Goal: Information Seeking & Learning: Learn about a topic

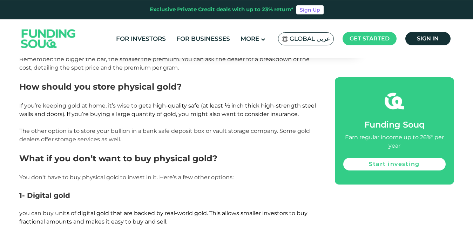
scroll to position [1110, 0]
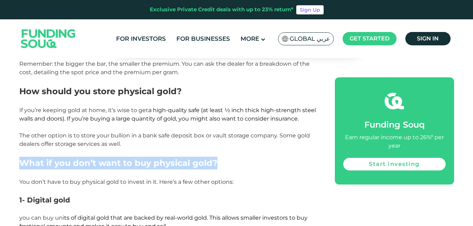
drag, startPoint x: 22, startPoint y: 154, endPoint x: 219, endPoint y: 157, distance: 196.6
click at [219, 157] on h2 "What if you don’t want to buy physical gold?" at bounding box center [169, 163] width 300 height 13
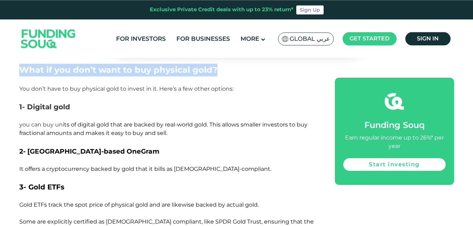
scroll to position [1217, 0]
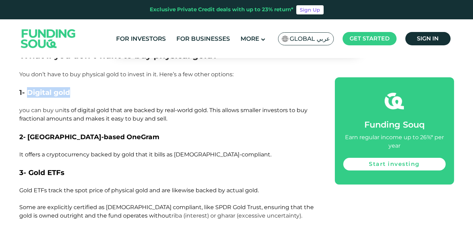
drag, startPoint x: 27, startPoint y: 84, endPoint x: 93, endPoint y: 82, distance: 66.0
click at [93, 87] on h3 "1- Digital gold" at bounding box center [169, 92] width 300 height 11
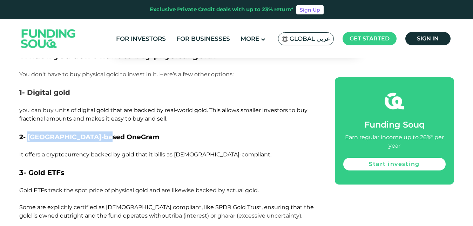
drag, startPoint x: 29, startPoint y: 127, endPoint x: 114, endPoint y: 129, distance: 84.9
click at [114, 131] on h3 "2- [GEOGRAPHIC_DATA]-based OneGram" at bounding box center [169, 136] width 300 height 11
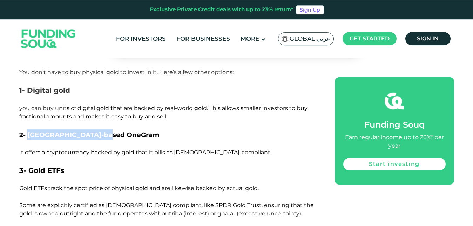
scroll to position [1253, 0]
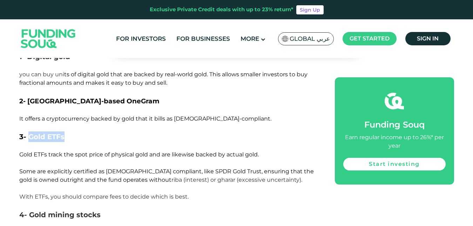
drag, startPoint x: 29, startPoint y: 127, endPoint x: 64, endPoint y: 128, distance: 34.1
click at [64, 132] on span "3- Gold ETFs" at bounding box center [41, 136] width 45 height 8
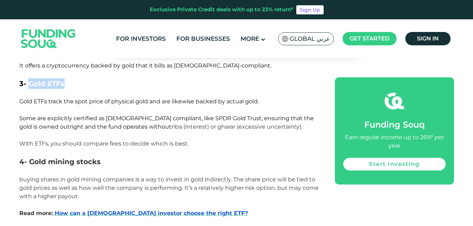
scroll to position [1325, 0]
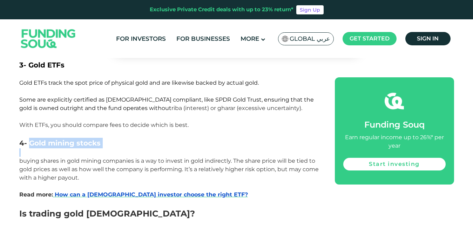
drag, startPoint x: 29, startPoint y: 134, endPoint x: 120, endPoint y: 141, distance: 91.1
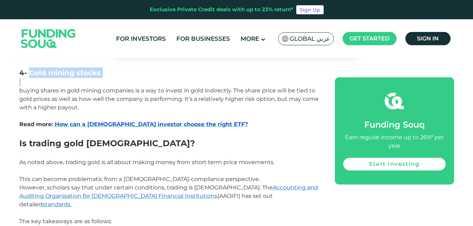
scroll to position [1396, 0]
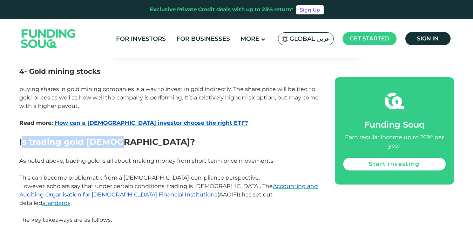
drag, startPoint x: 21, startPoint y: 132, endPoint x: 119, endPoint y: 133, distance: 98.3
click at [119, 135] on h2 "Is trading gold [DEMOGRAPHIC_DATA]?" at bounding box center [169, 141] width 300 height 13
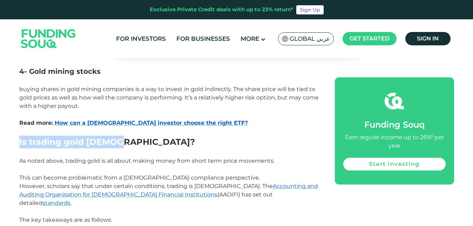
drag, startPoint x: 20, startPoint y: 134, endPoint x: 130, endPoint y: 133, distance: 109.5
click at [130, 135] on h2 "Is trading gold [DEMOGRAPHIC_DATA]?" at bounding box center [169, 141] width 300 height 13
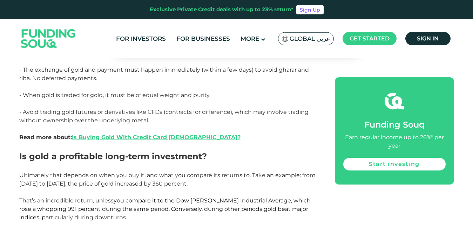
scroll to position [1575, 0]
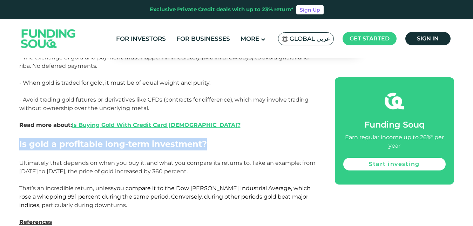
drag, startPoint x: 20, startPoint y: 127, endPoint x: 208, endPoint y: 125, distance: 188.8
click at [208, 138] on h2 "Is gold a profitable long-term investment?" at bounding box center [169, 144] width 300 height 13
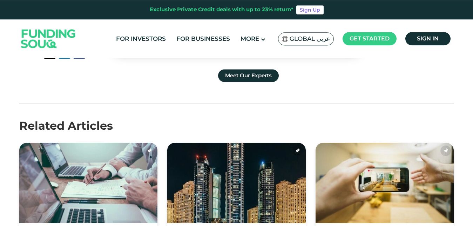
scroll to position [1969, 0]
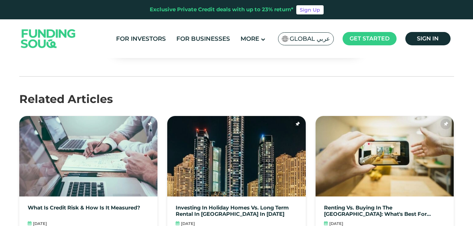
drag, startPoint x: 21, startPoint y: 81, endPoint x: 191, endPoint y: 78, distance: 169.2
click at [191, 91] on div "Related Articles" at bounding box center [236, 99] width 435 height 17
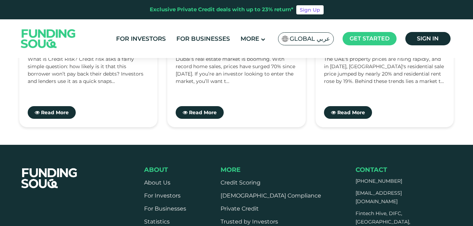
scroll to position [2112, 0]
